Goal: Task Accomplishment & Management: Manage account settings

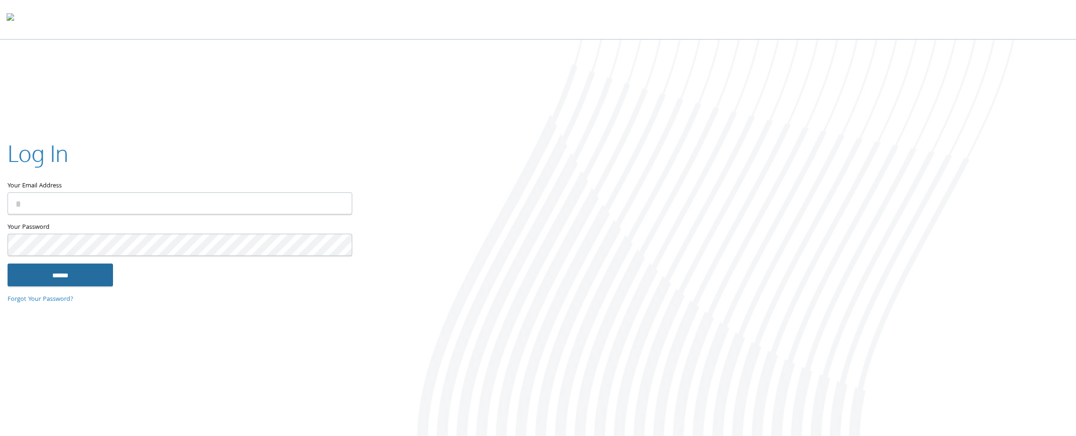
type input "**********"
click at [62, 271] on input "******" at bounding box center [60, 275] width 105 height 23
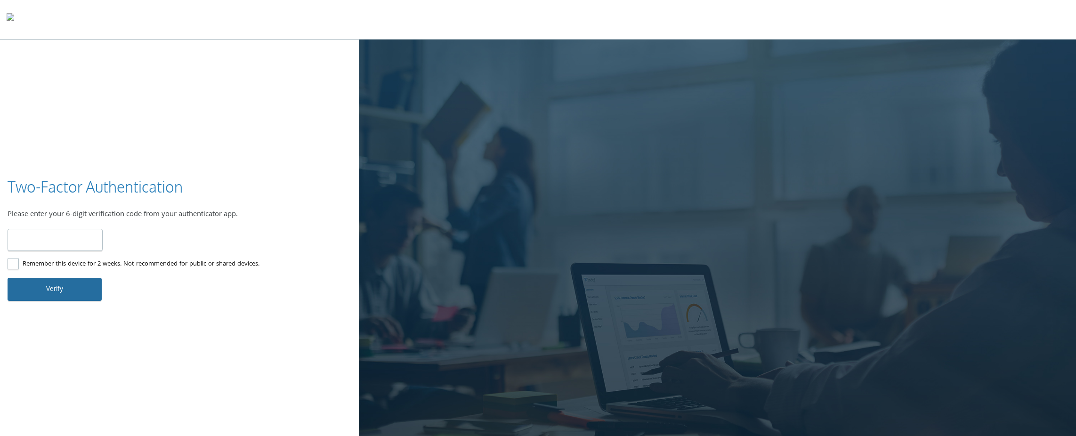
type input "******"
